Goal: Task Accomplishment & Management: Manage account settings

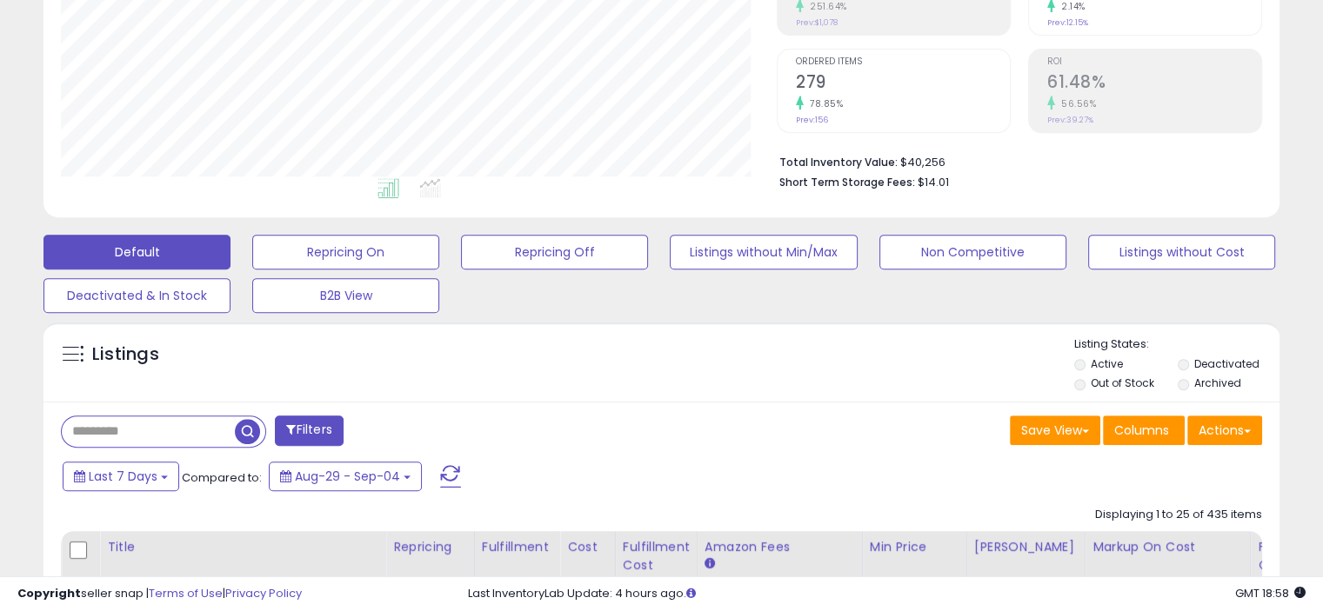
scroll to position [609, 0]
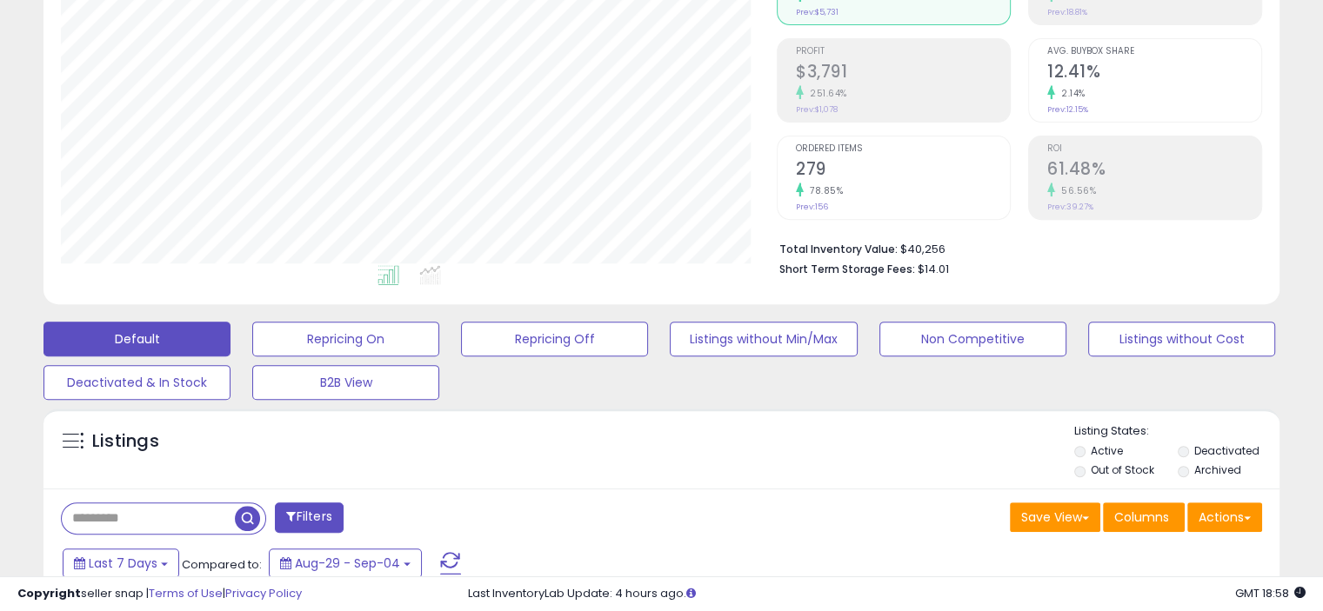
click at [151, 504] on input "text" at bounding box center [148, 519] width 173 height 30
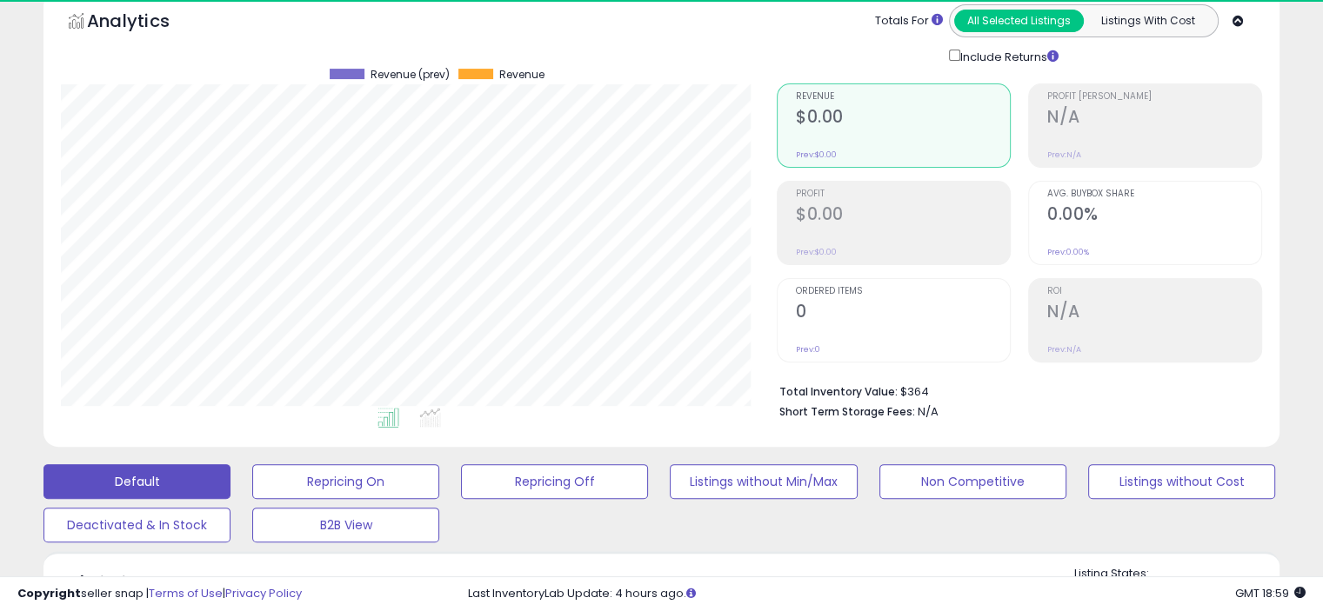
scroll to position [357, 716]
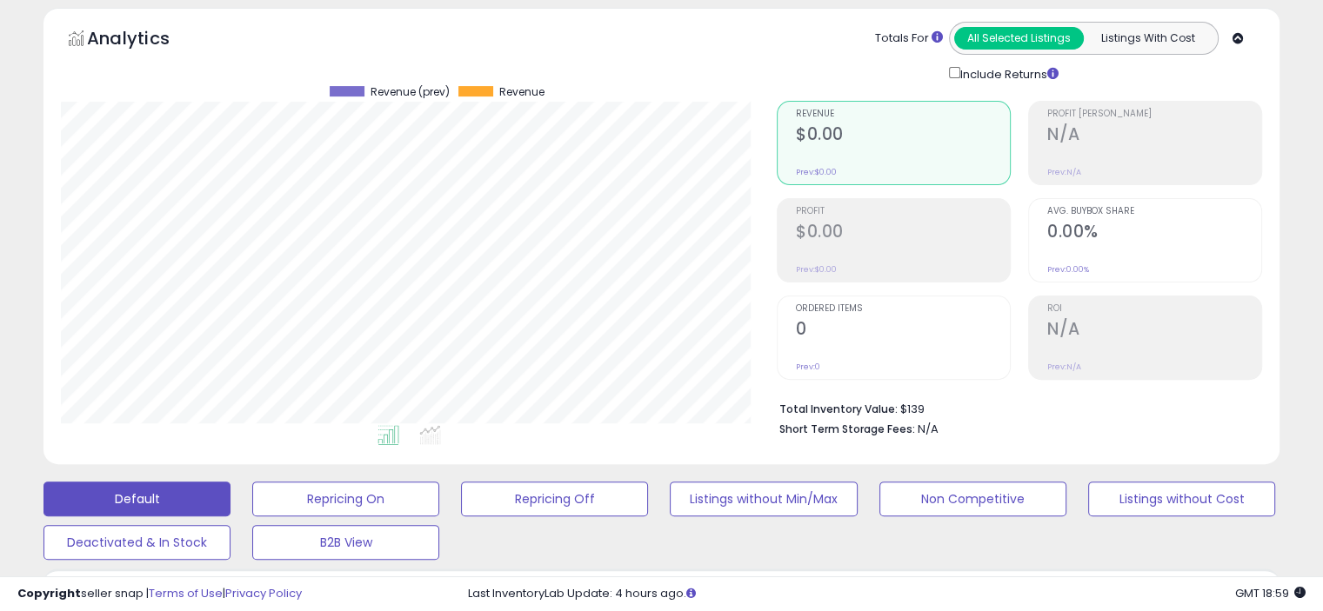
type input "**********"
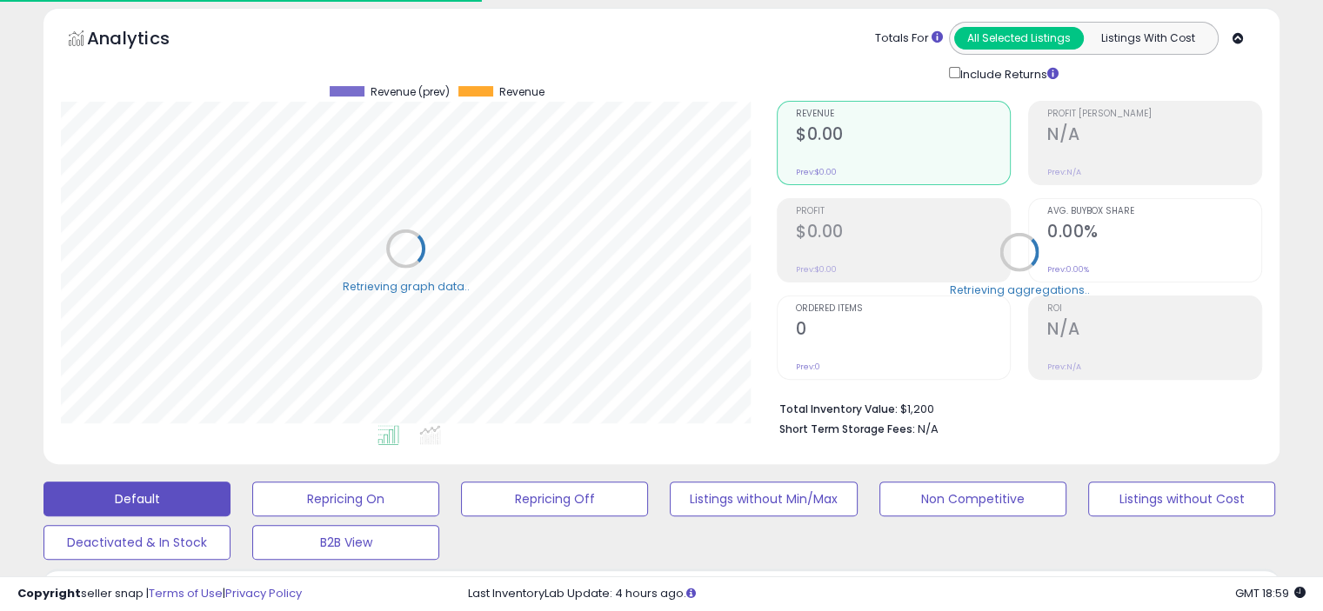
scroll to position [584, 0]
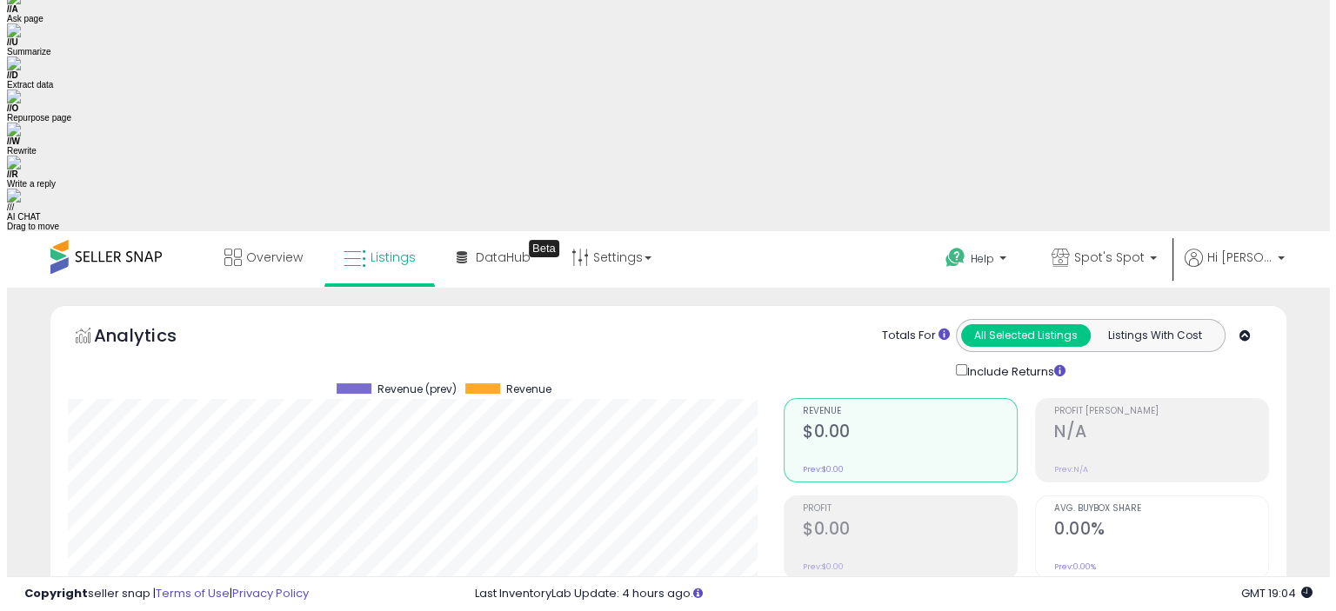
scroll to position [261, 0]
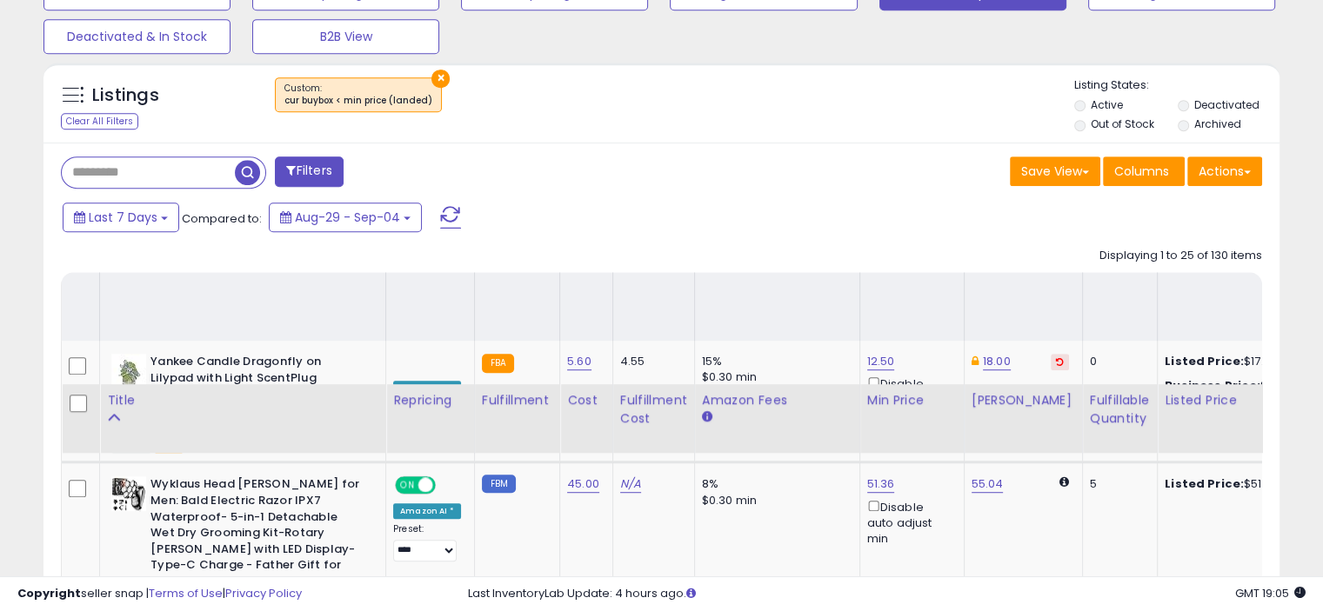
scroll to position [957, 0]
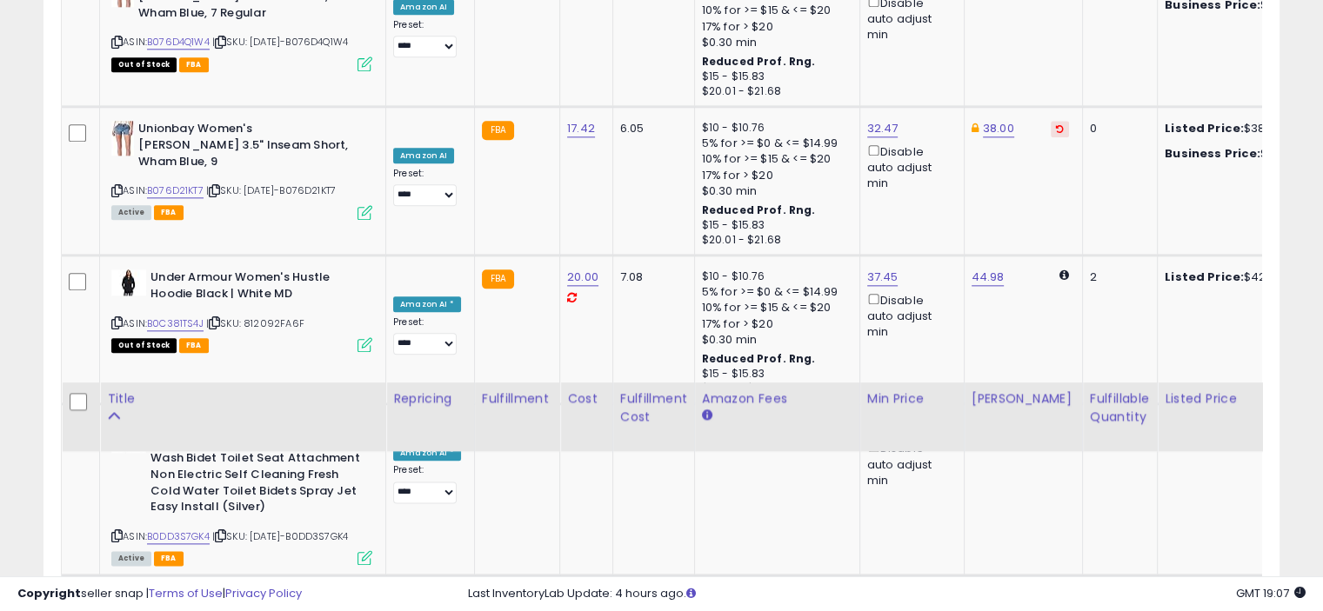
scroll to position [2087, 0]
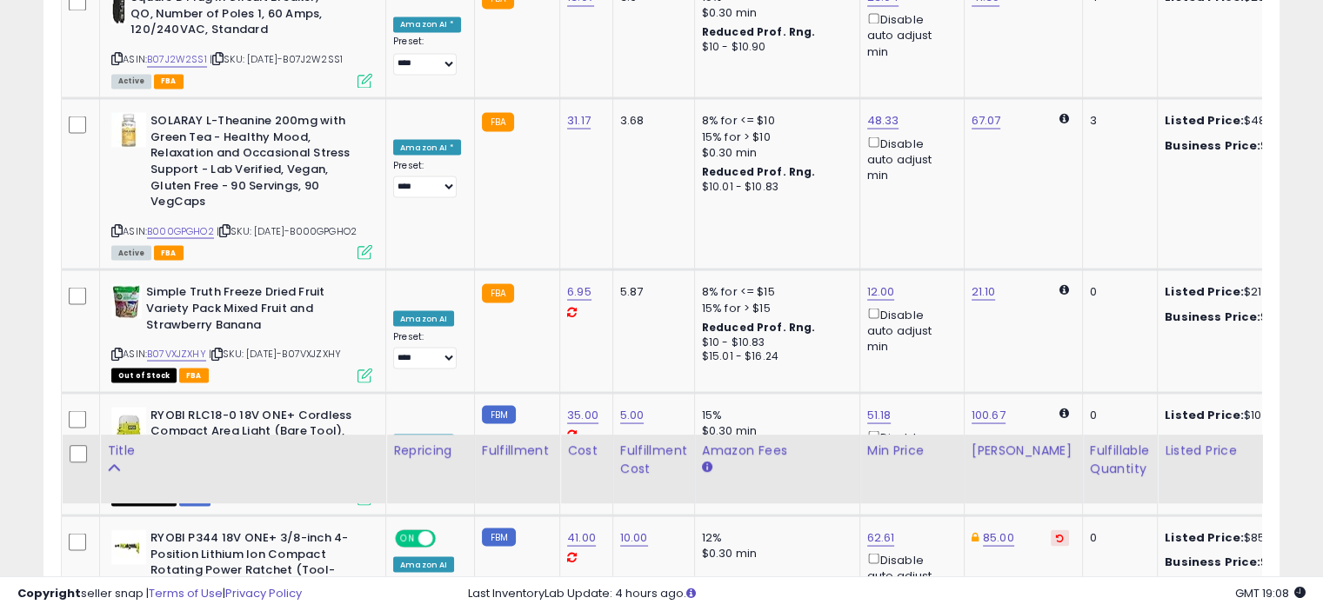
scroll to position [3479, 0]
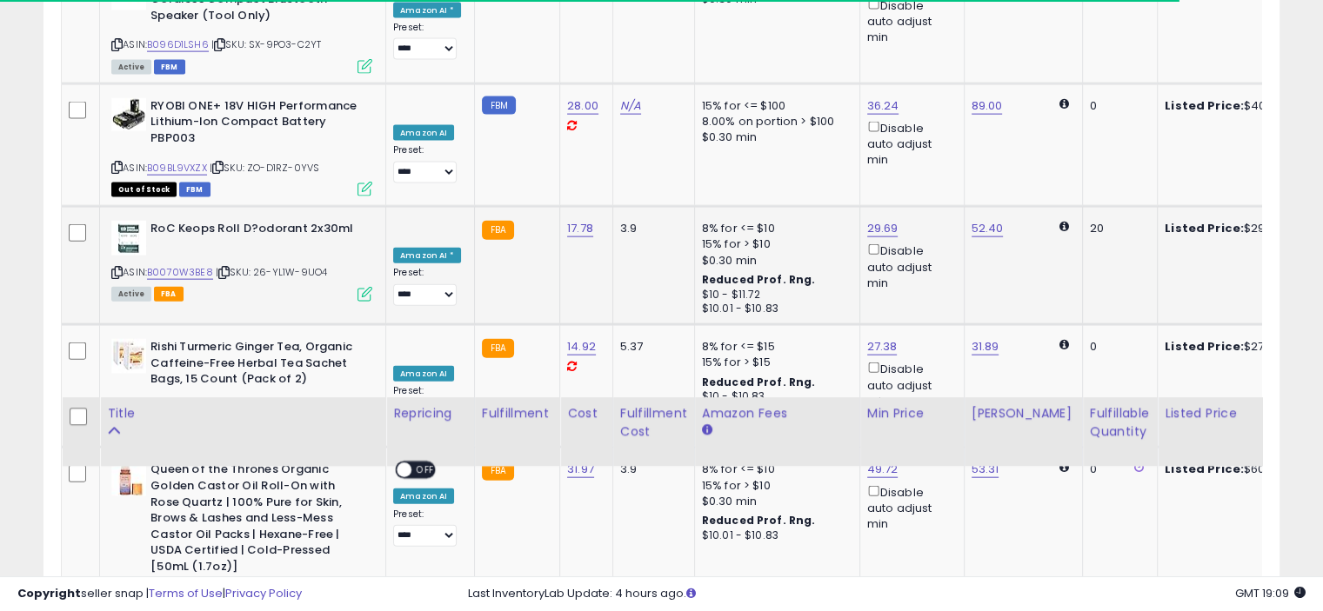
scroll to position [3942, 0]
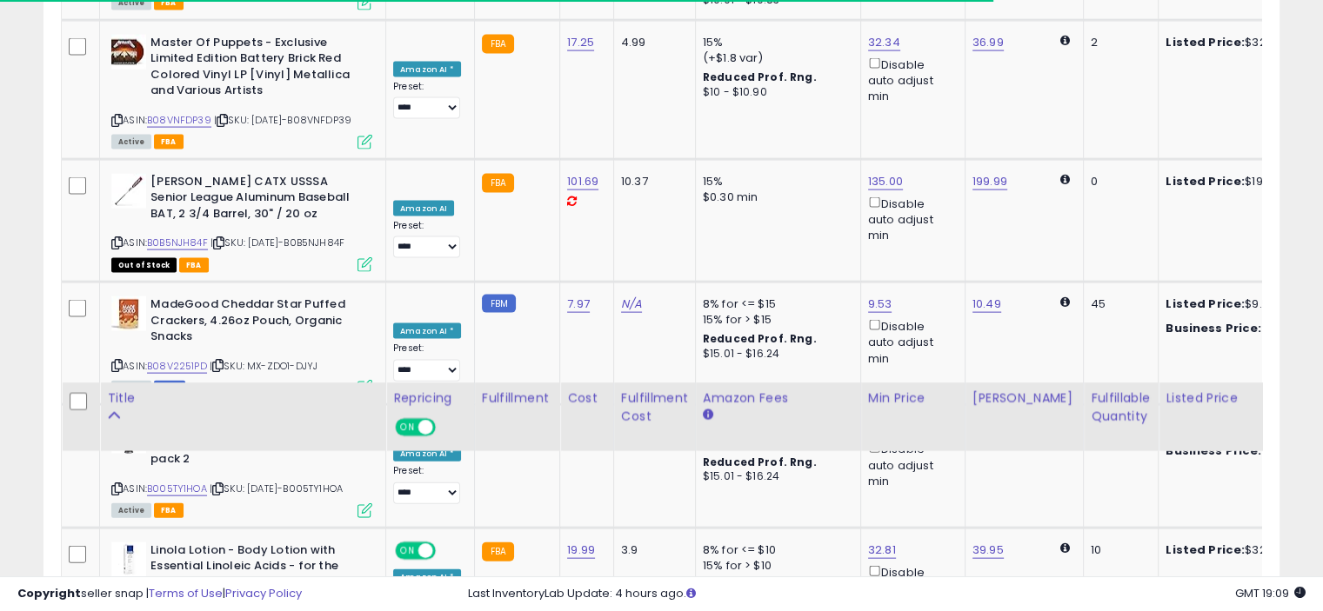
scroll to position [3854, 0]
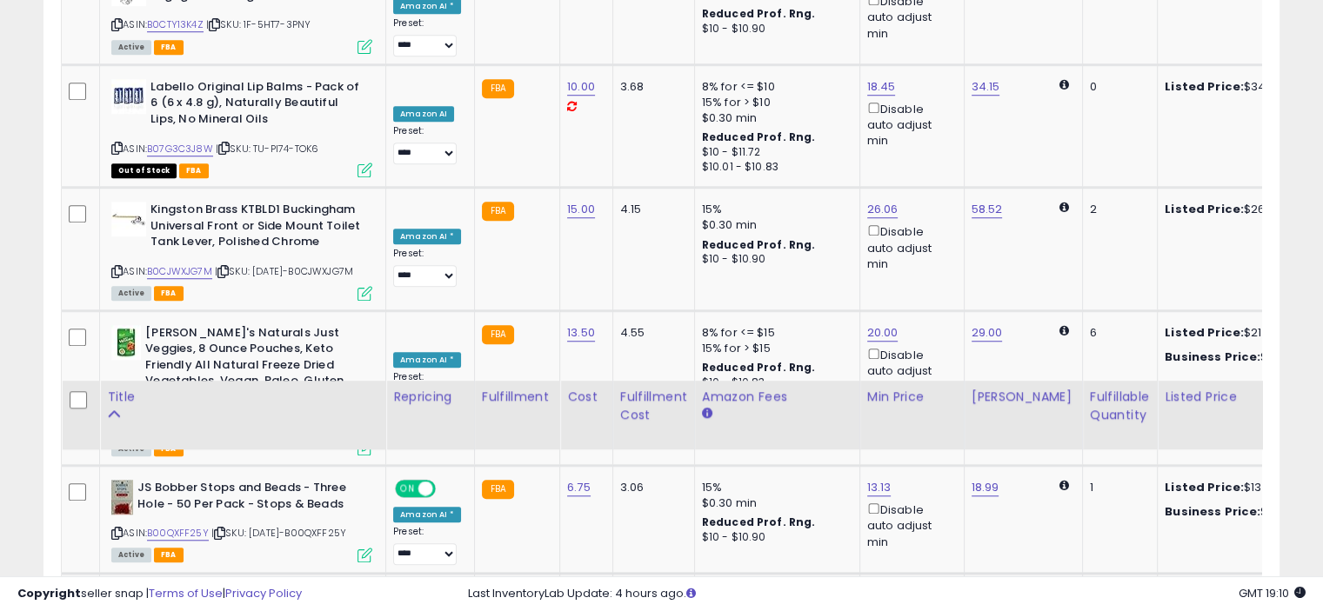
scroll to position [1423, 0]
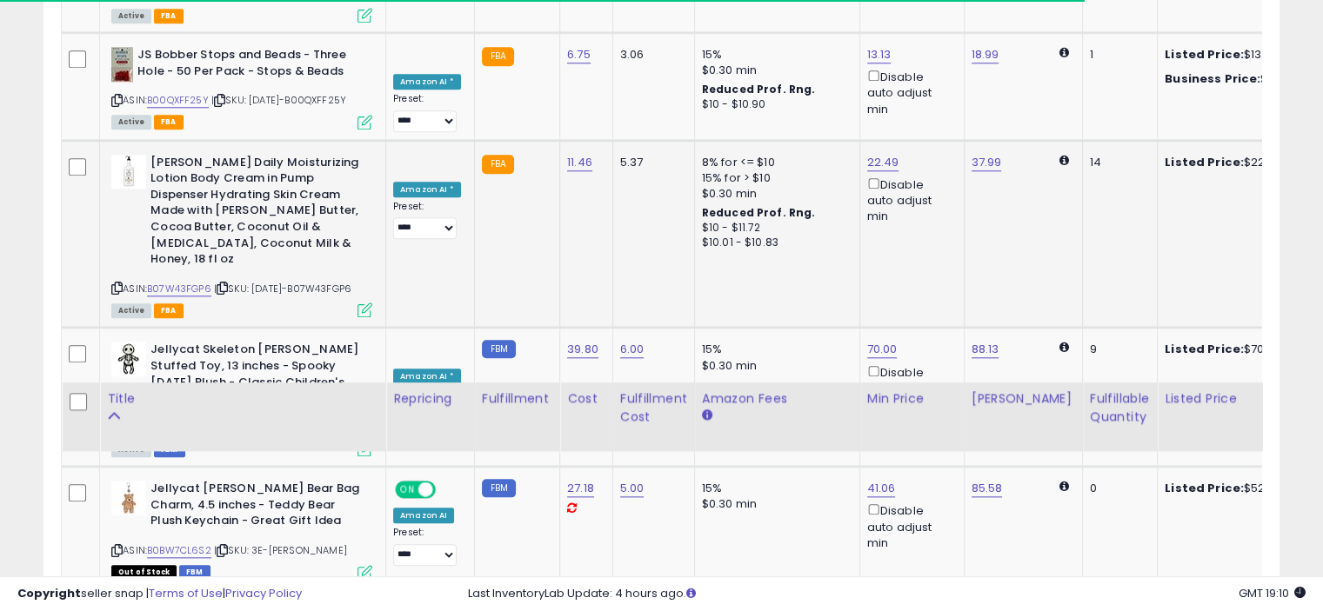
scroll to position [1858, 0]
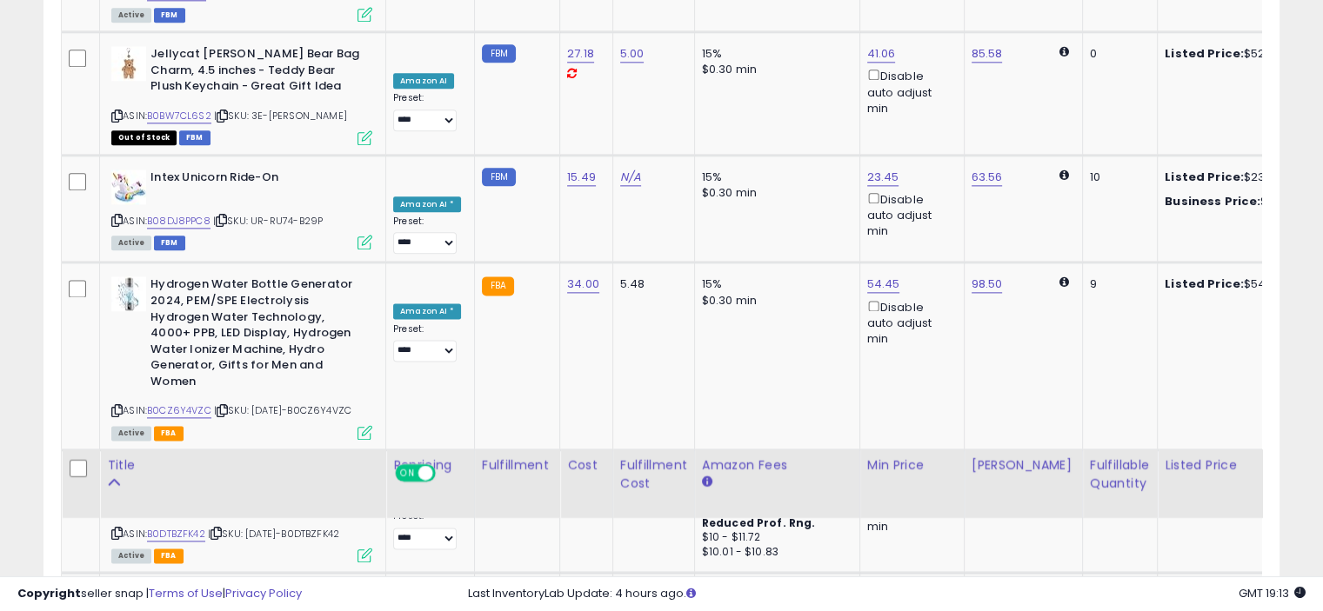
scroll to position [2292, 0]
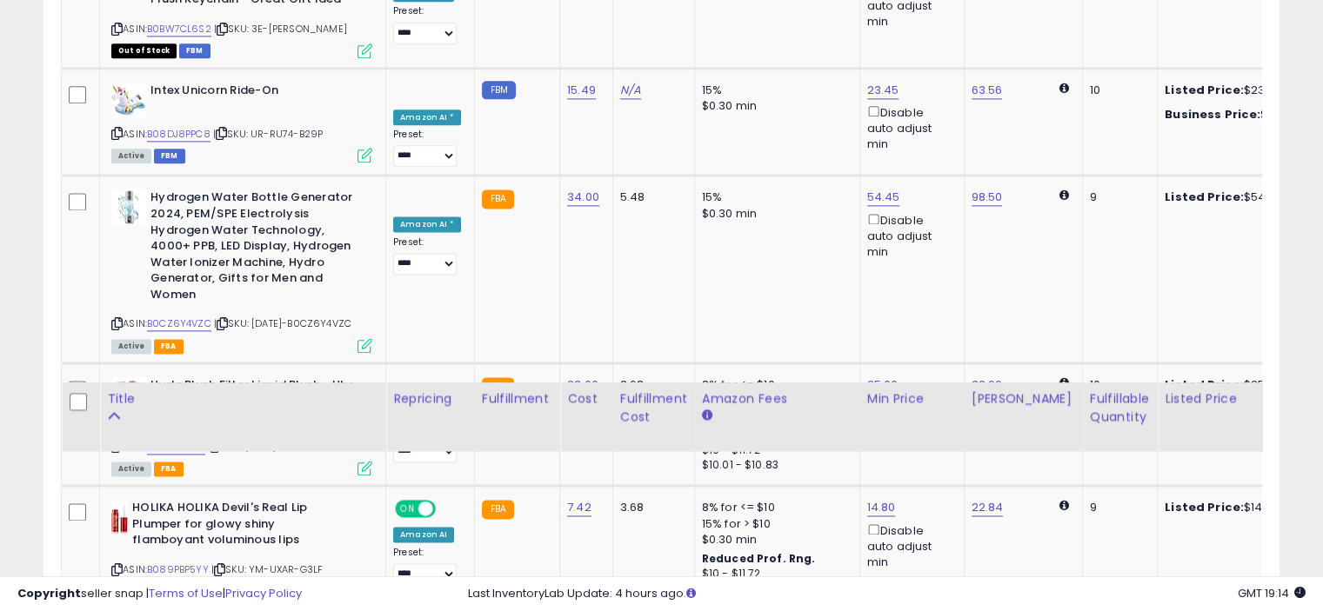
type input "*****"
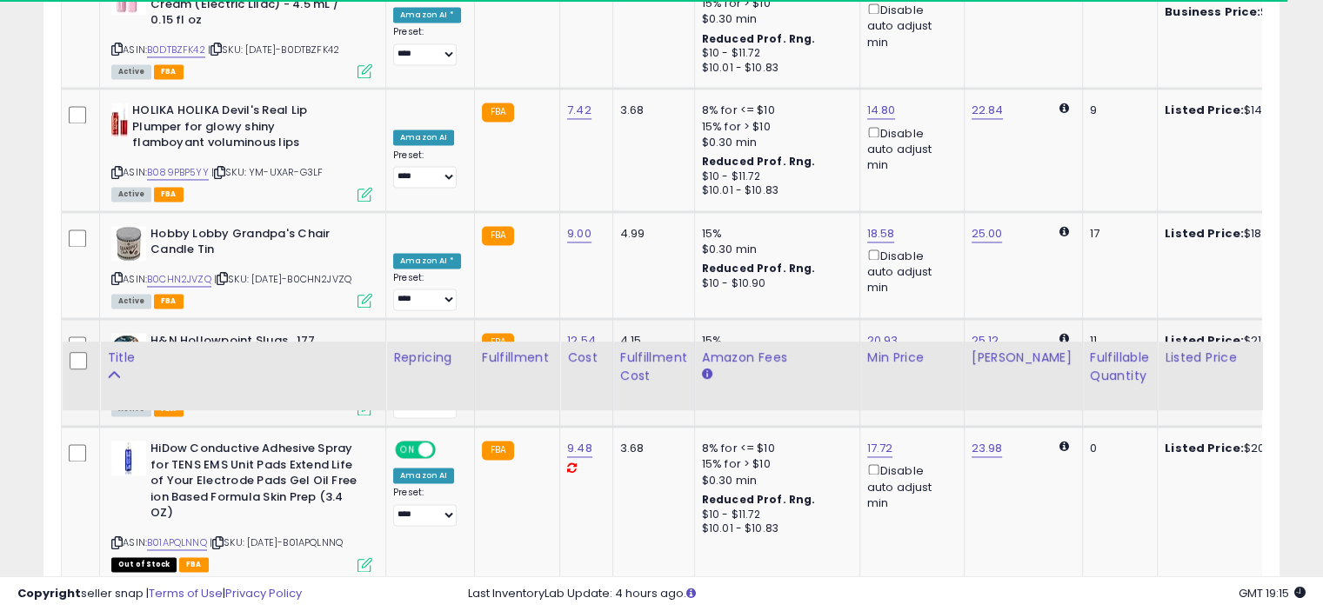
scroll to position [2814, 0]
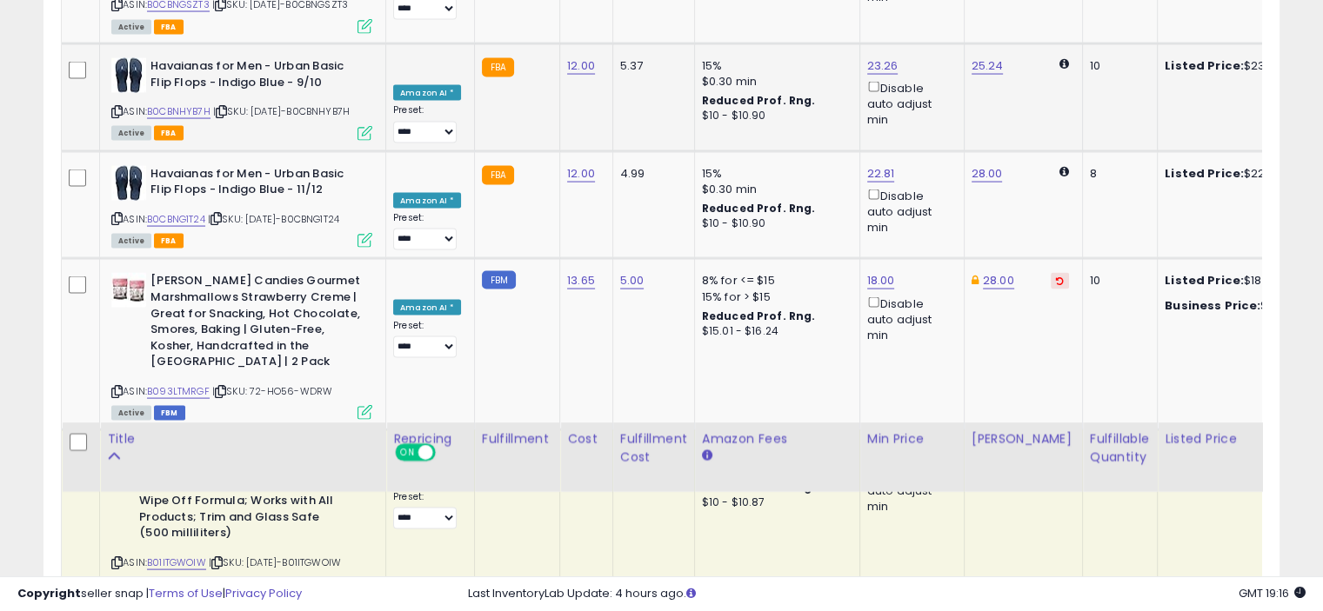
scroll to position [3510, 0]
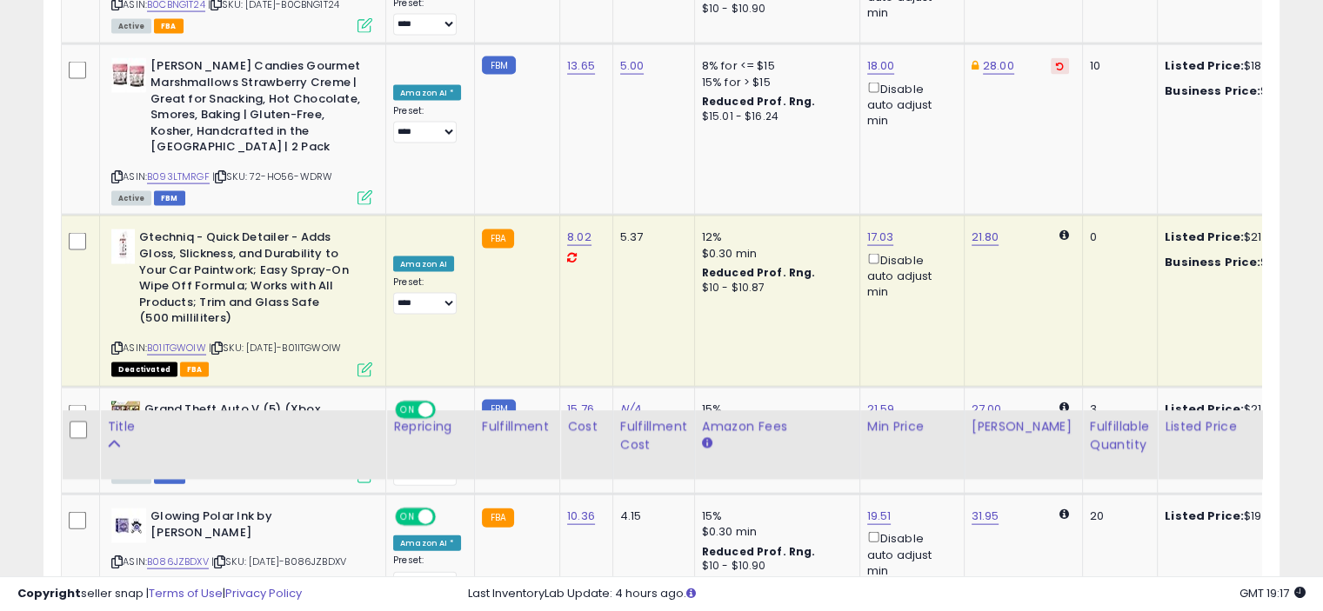
scroll to position [3794, 0]
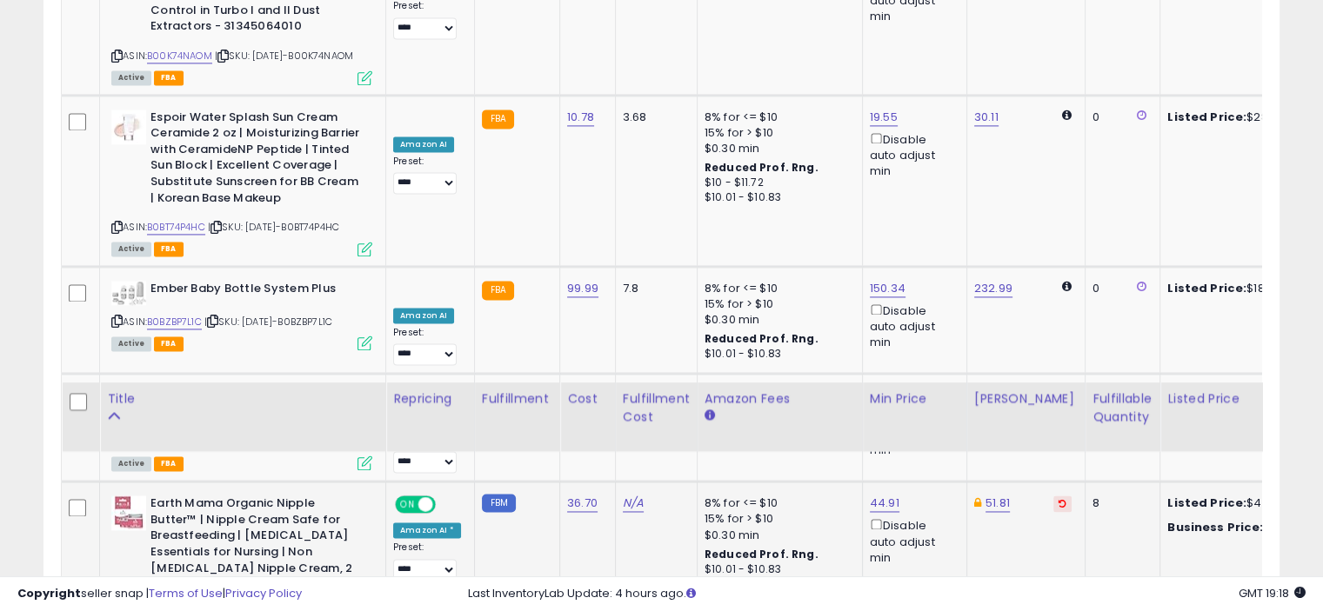
scroll to position [2727, 0]
